Goal: Transaction & Acquisition: Purchase product/service

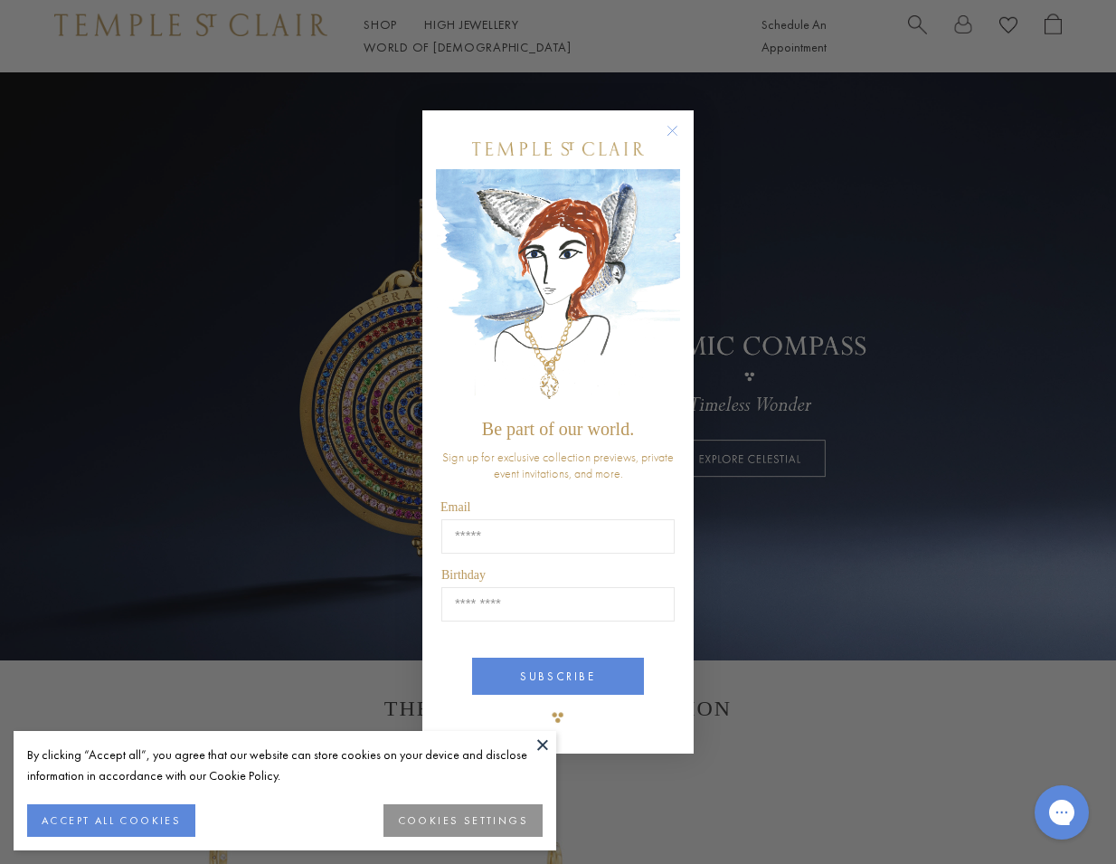
click at [66, 200] on div "Close dialog Be part of our world. Sign up for exclusive collection previews, p…" at bounding box center [558, 432] width 1116 height 864
click at [672, 130] on circle "Close dialog" at bounding box center [673, 130] width 22 height 22
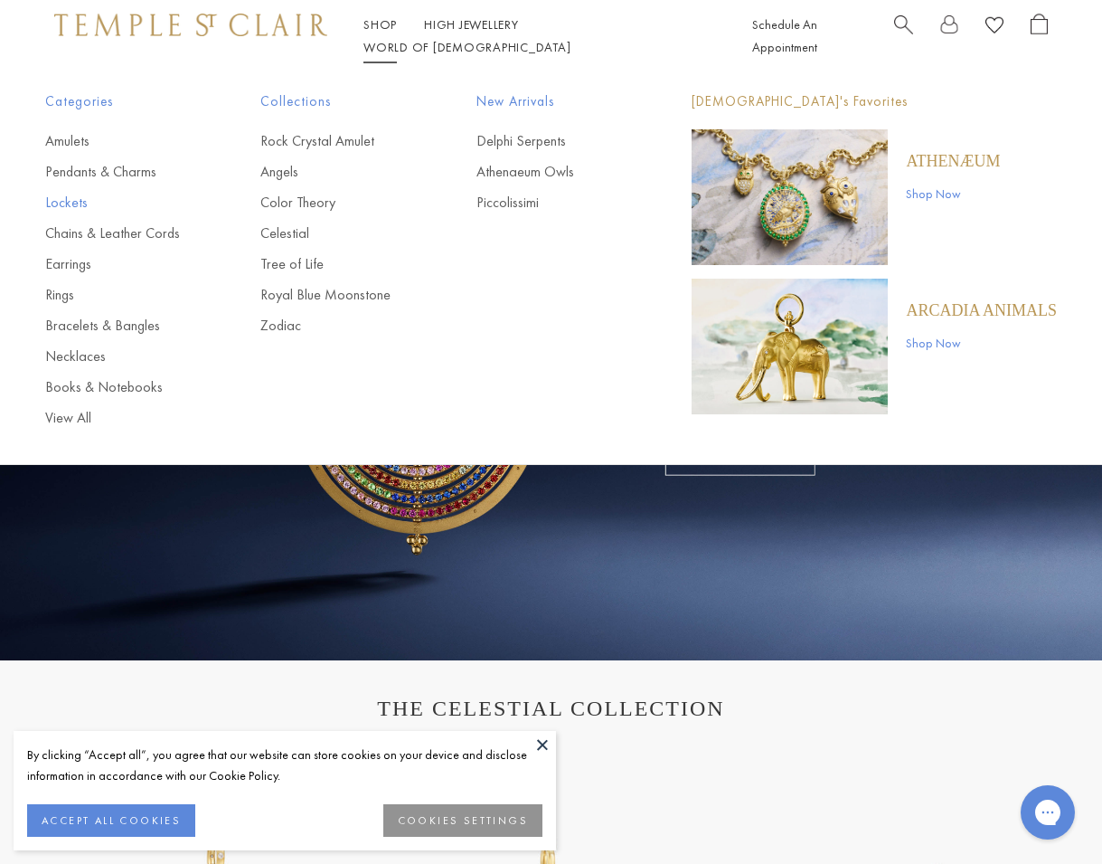
click at [58, 203] on link "Lockets" at bounding box center [116, 203] width 143 height 20
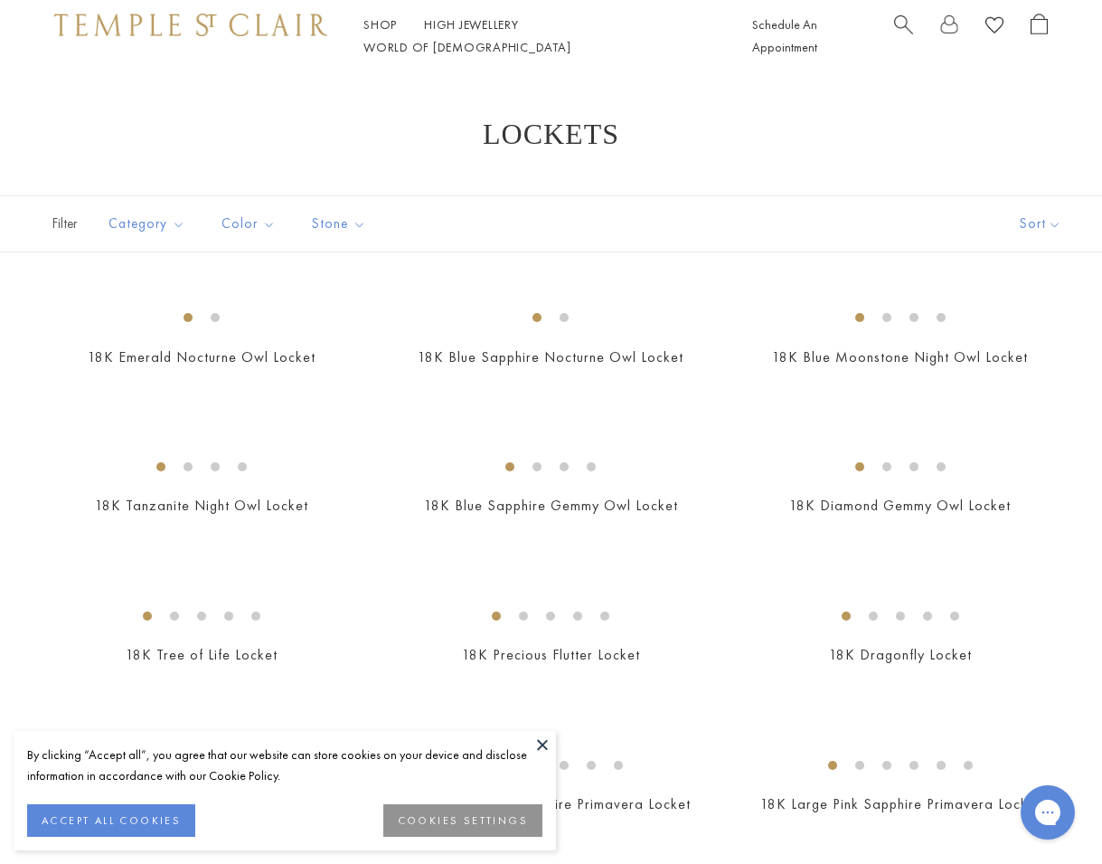
click at [545, 743] on button at bounding box center [542, 744] width 27 height 27
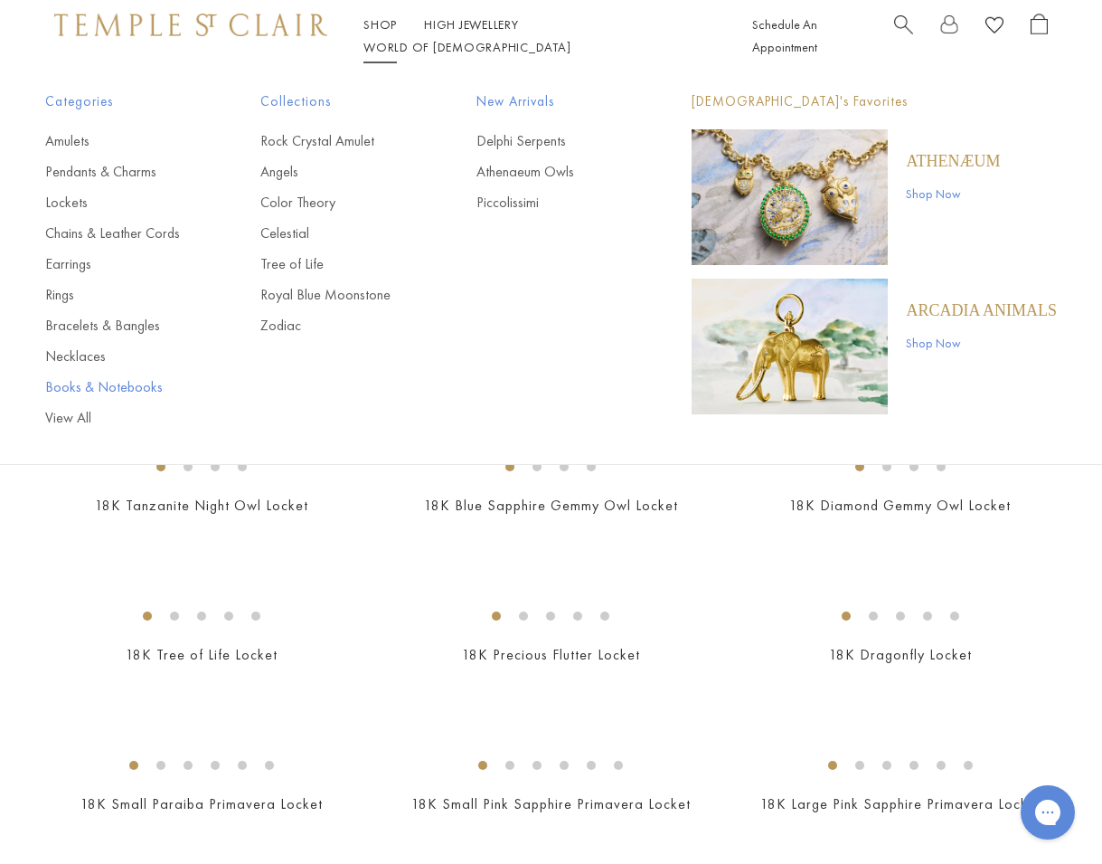
click at [119, 381] on link "Books & Notebooks" at bounding box center [116, 387] width 143 height 20
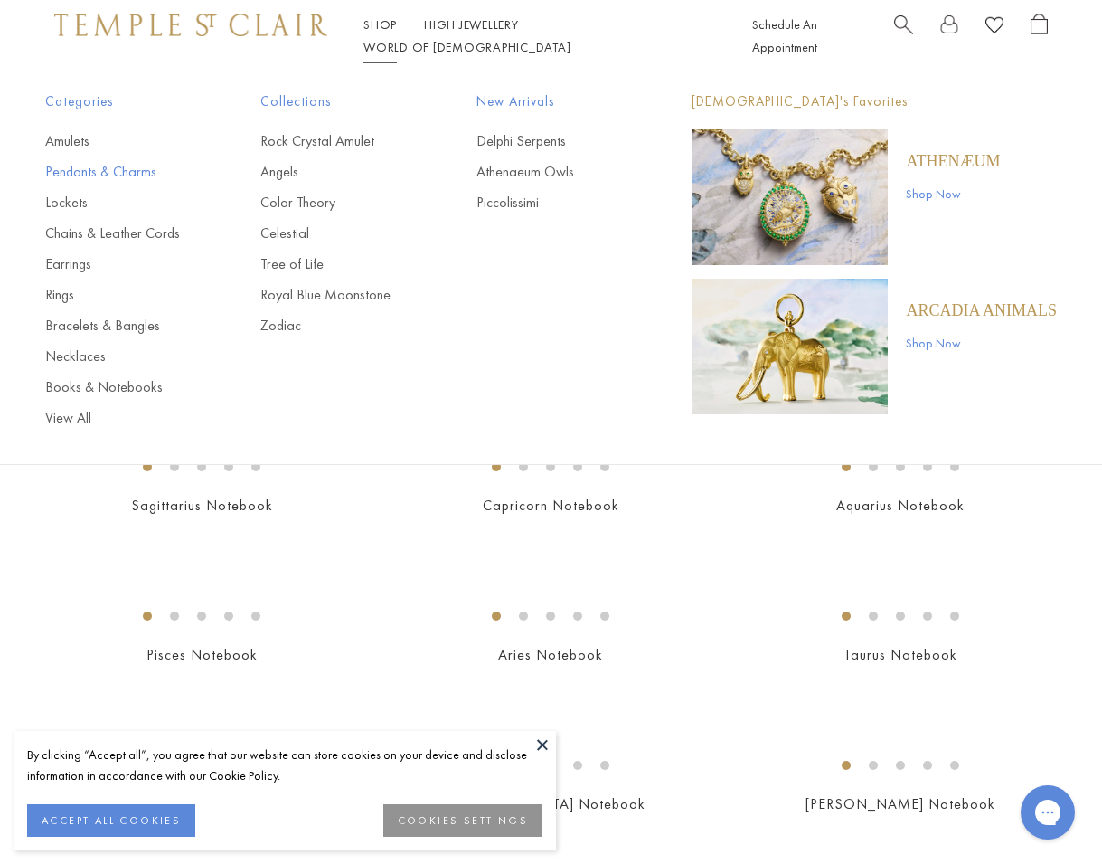
click at [98, 176] on link "Pendants & Charms" at bounding box center [116, 172] width 143 height 20
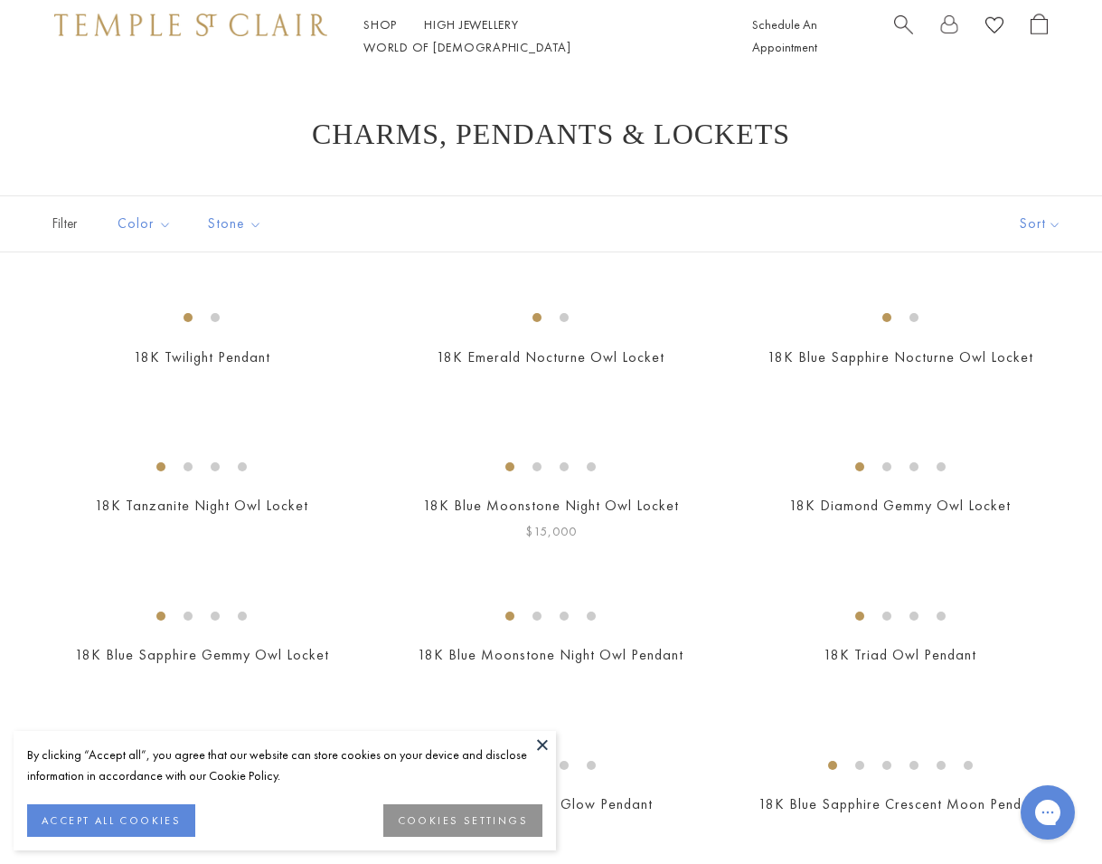
drag, startPoint x: 541, startPoint y: 738, endPoint x: 562, endPoint y: 734, distance: 21.1
click at [541, 738] on button at bounding box center [542, 744] width 27 height 27
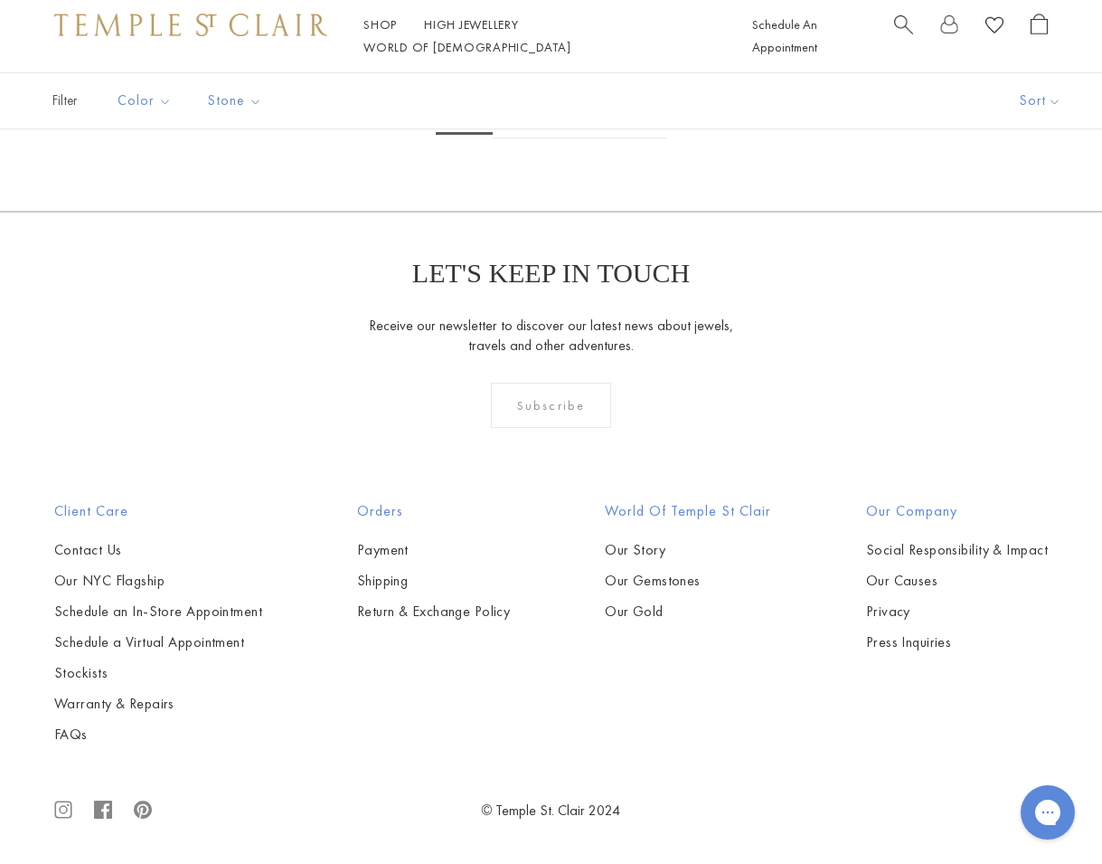
scroll to position [8405, 0]
click at [519, 138] on link "2" at bounding box center [522, 114] width 59 height 50
click at [0, 0] on img at bounding box center [0, 0] width 0 height 0
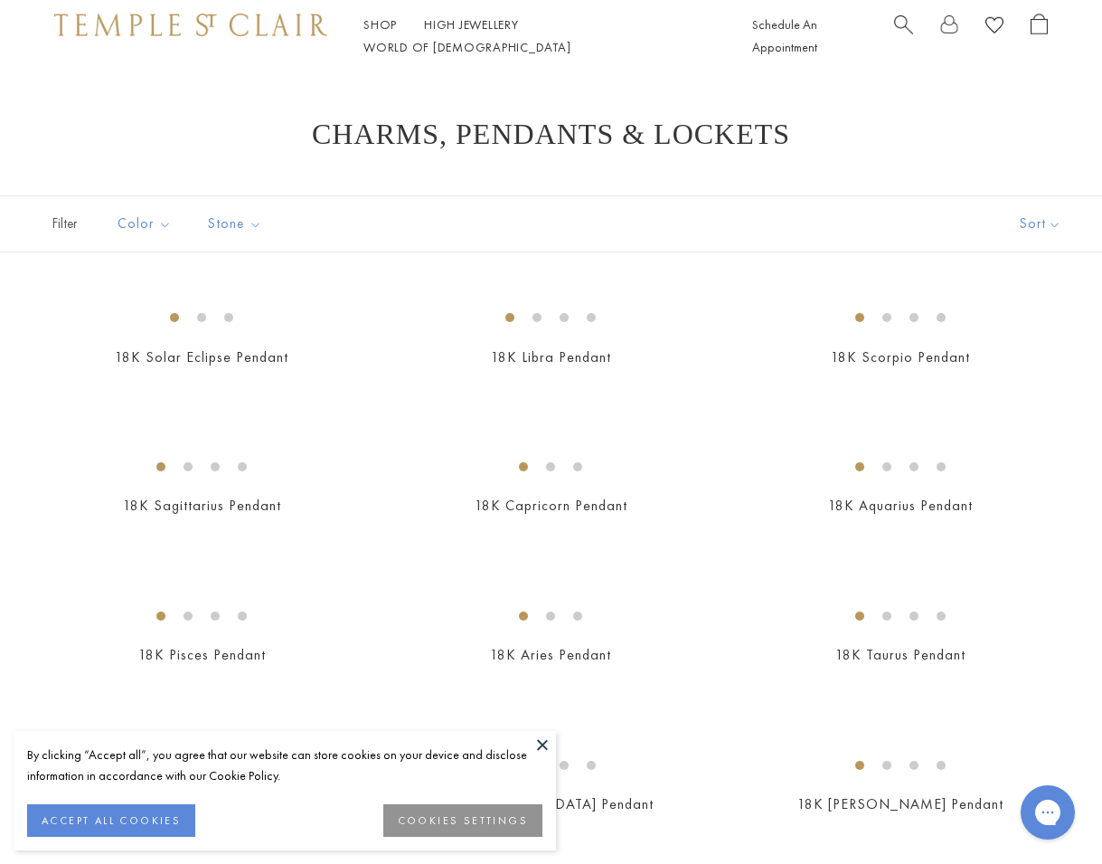
click at [543, 736] on button at bounding box center [542, 744] width 27 height 27
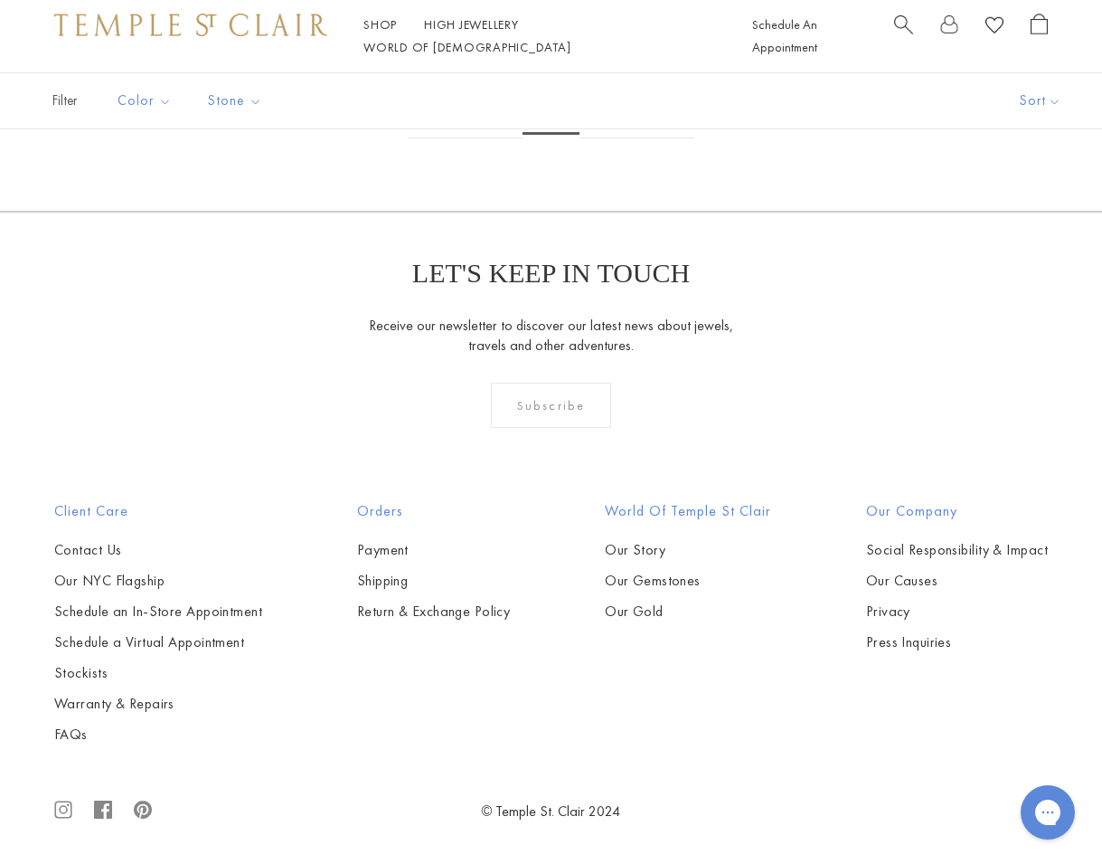
scroll to position [6599, 0]
click at [608, 138] on link "3" at bounding box center [609, 114] width 59 height 50
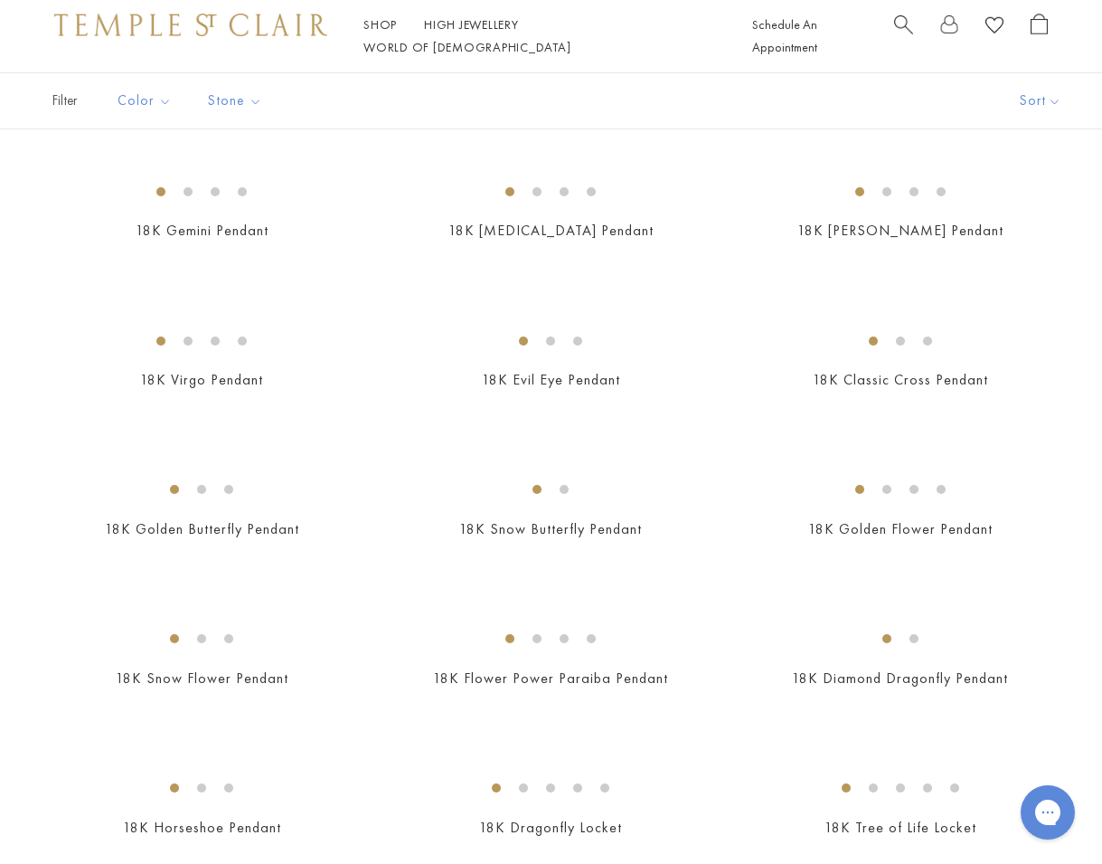
scroll to position [577, 0]
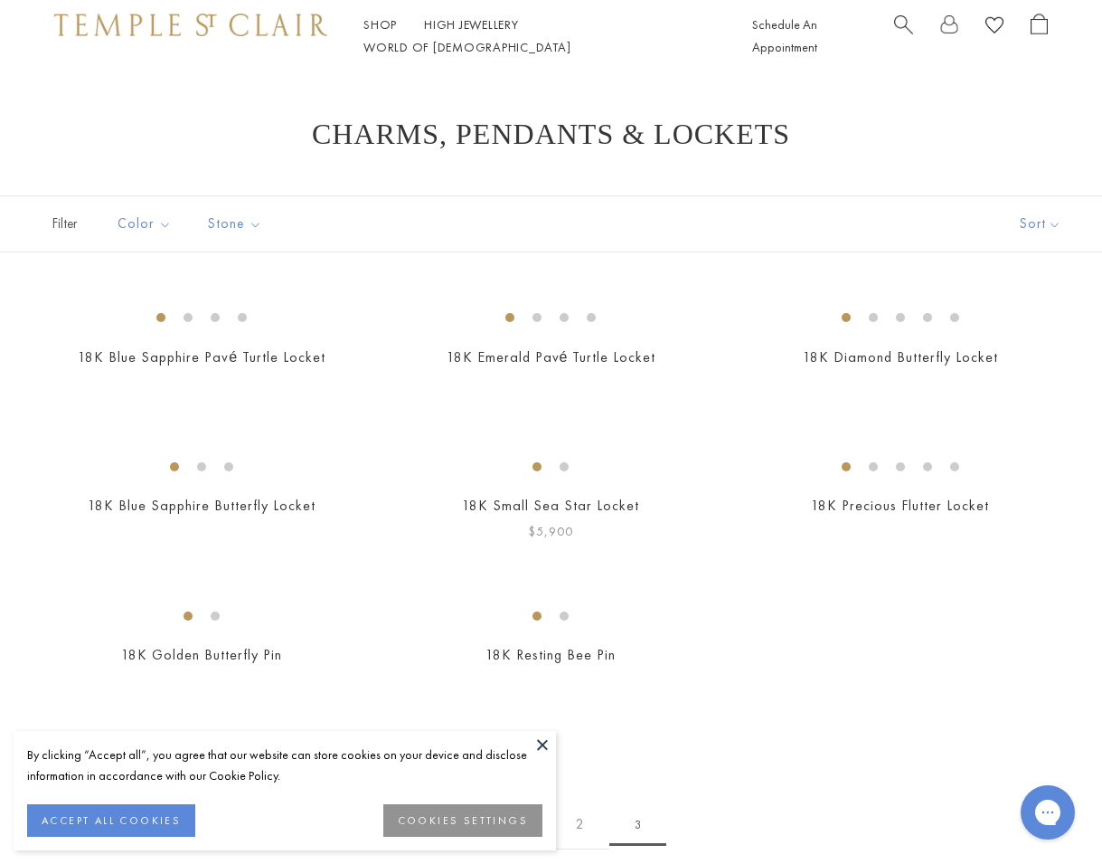
click at [543, 741] on button at bounding box center [542, 744] width 27 height 27
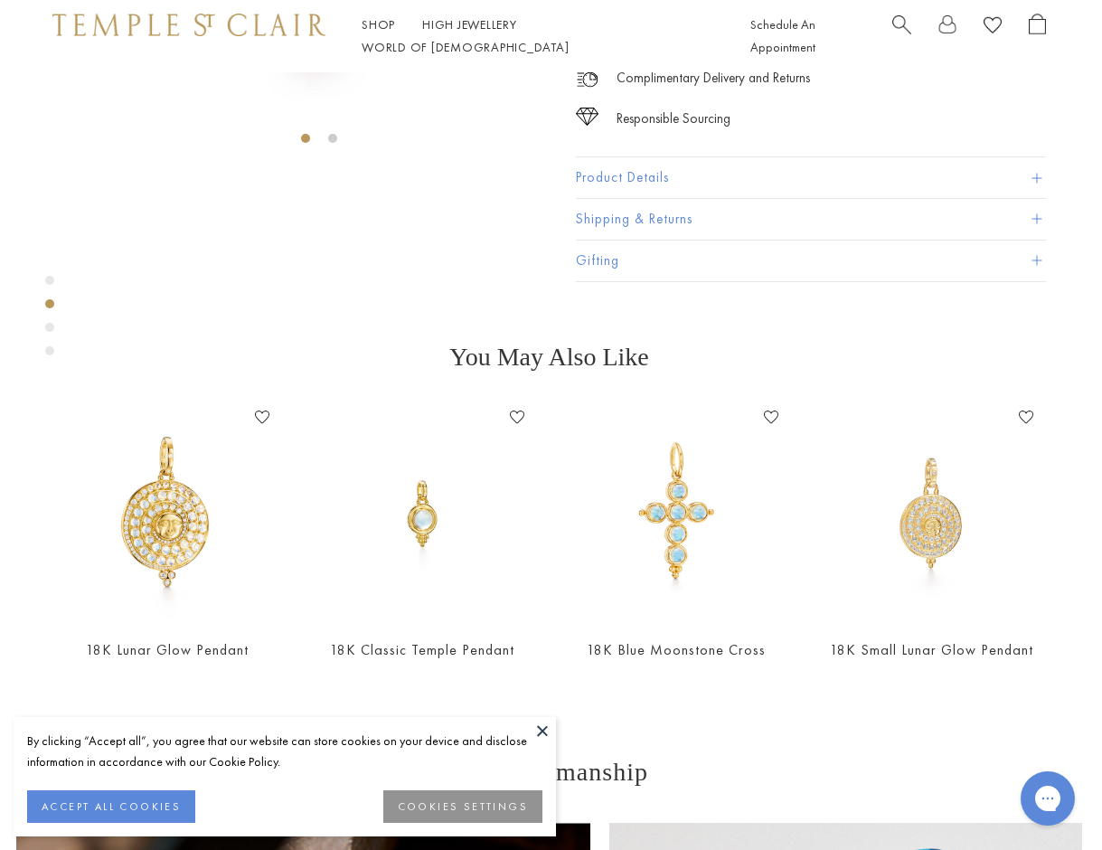
scroll to position [72, 2]
